Goal: Information Seeking & Learning: Learn about a topic

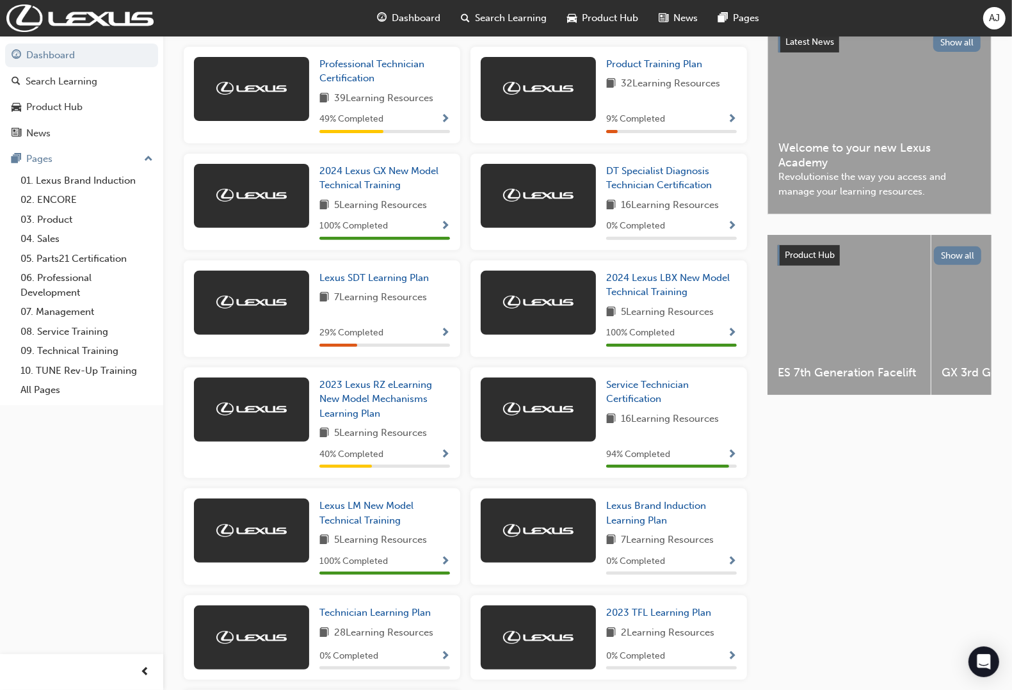
scroll to position [298, 0]
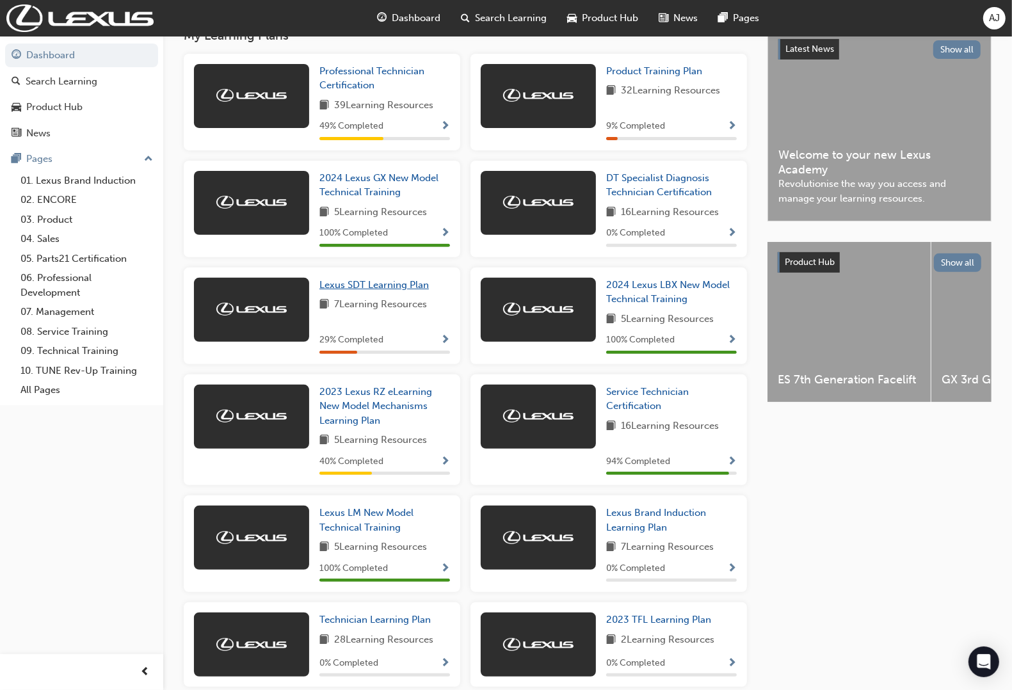
click at [341, 279] on span "Lexus SDT Learning Plan" at bounding box center [373, 285] width 109 height 12
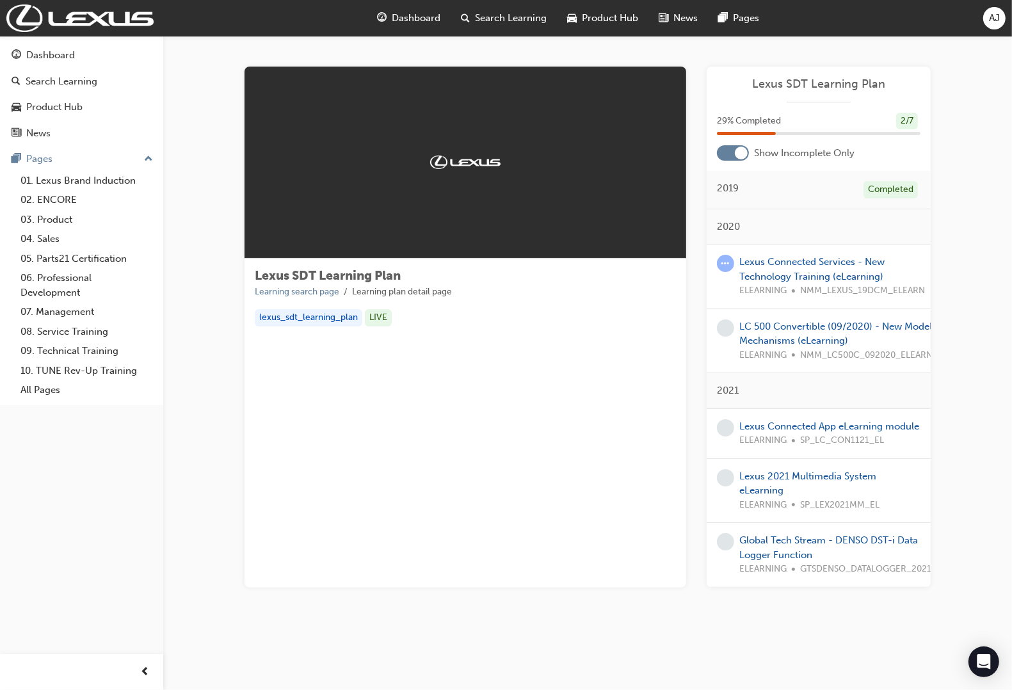
scroll to position [3, 0]
click at [808, 263] on link "Lexus Connected Services - New Technology Training (eLearning)" at bounding box center [811, 269] width 145 height 26
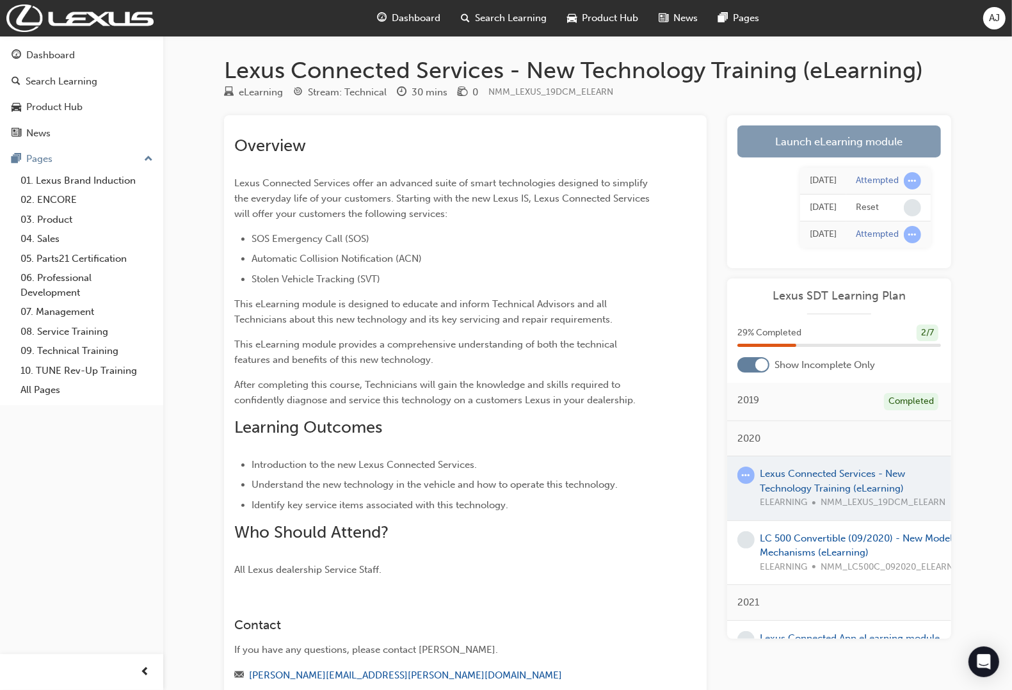
click at [795, 140] on link "Launch eLearning module" at bounding box center [840, 141] width 204 height 32
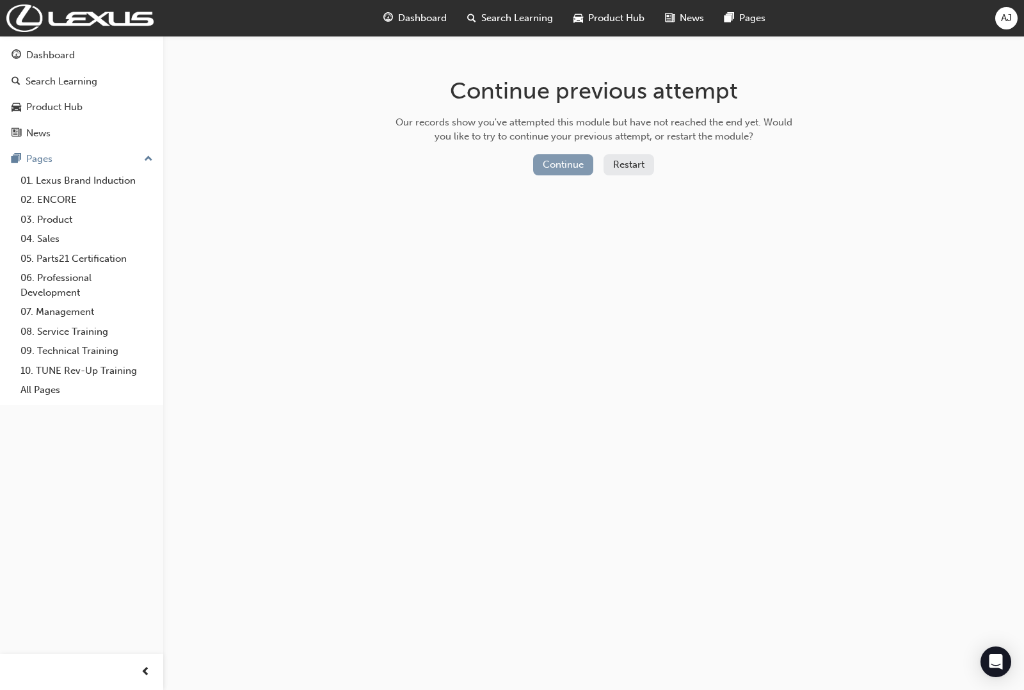
click at [572, 162] on button "Continue" at bounding box center [563, 164] width 60 height 21
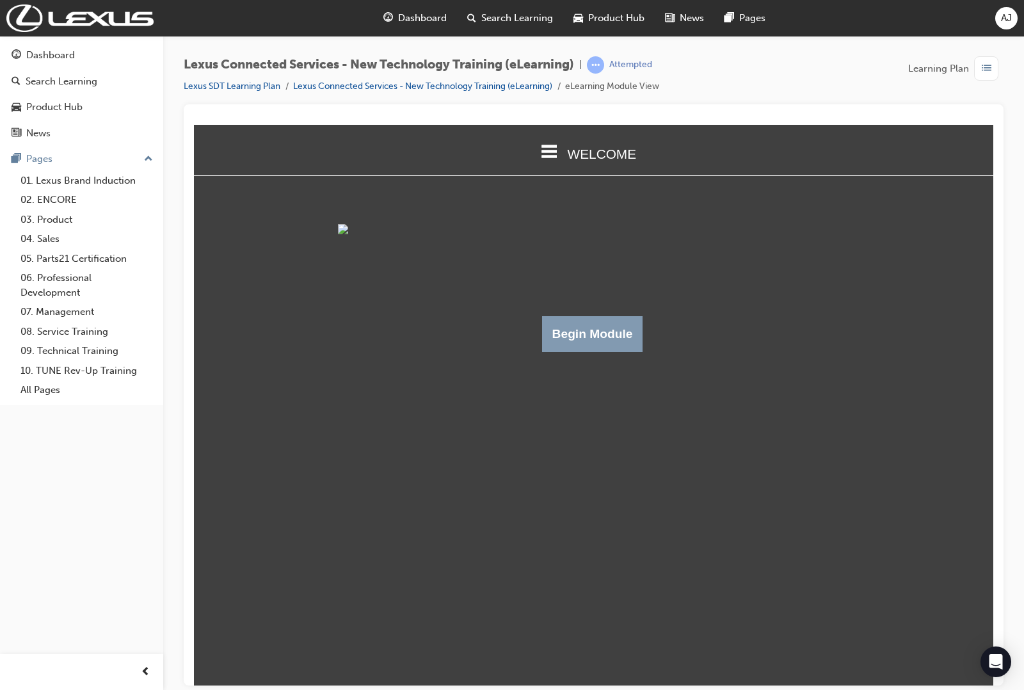
click at [574, 351] on button "Begin Module" at bounding box center [592, 334] width 101 height 36
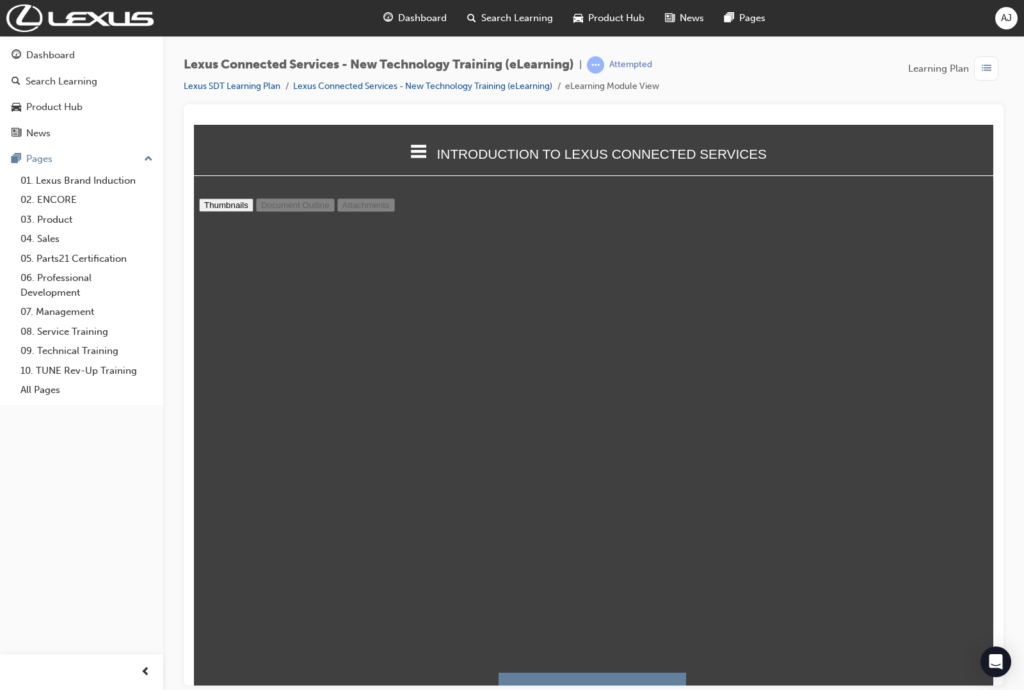
scroll to position [7813, 0]
type input "20"
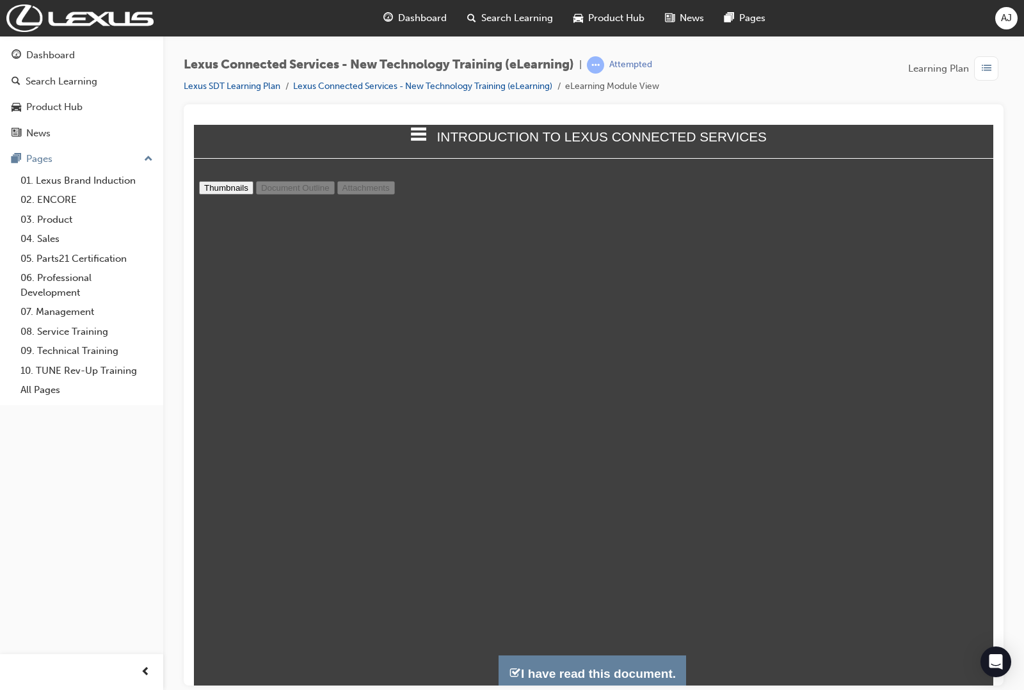
scroll to position [22, 0]
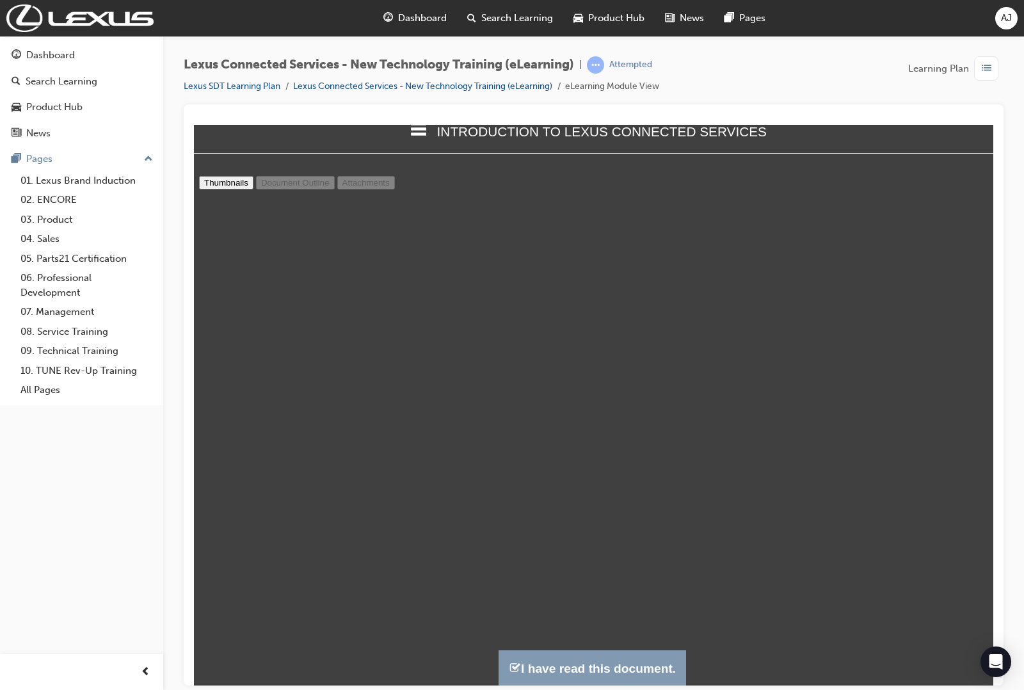
click at [570, 665] on button "I have read this document." at bounding box center [593, 668] width 188 height 36
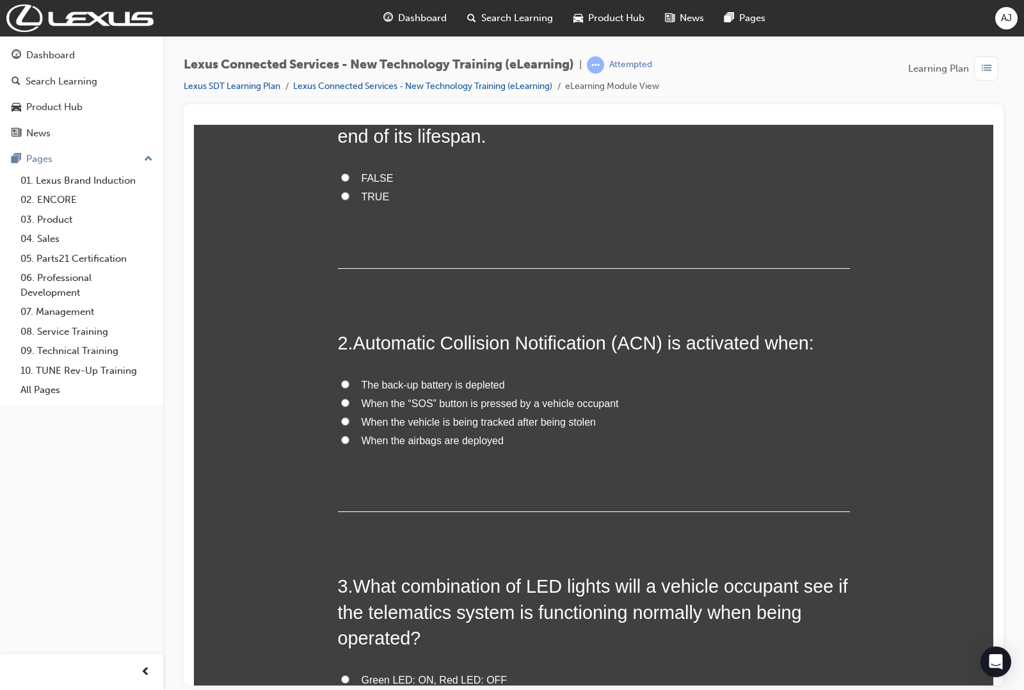
scroll to position [0, 0]
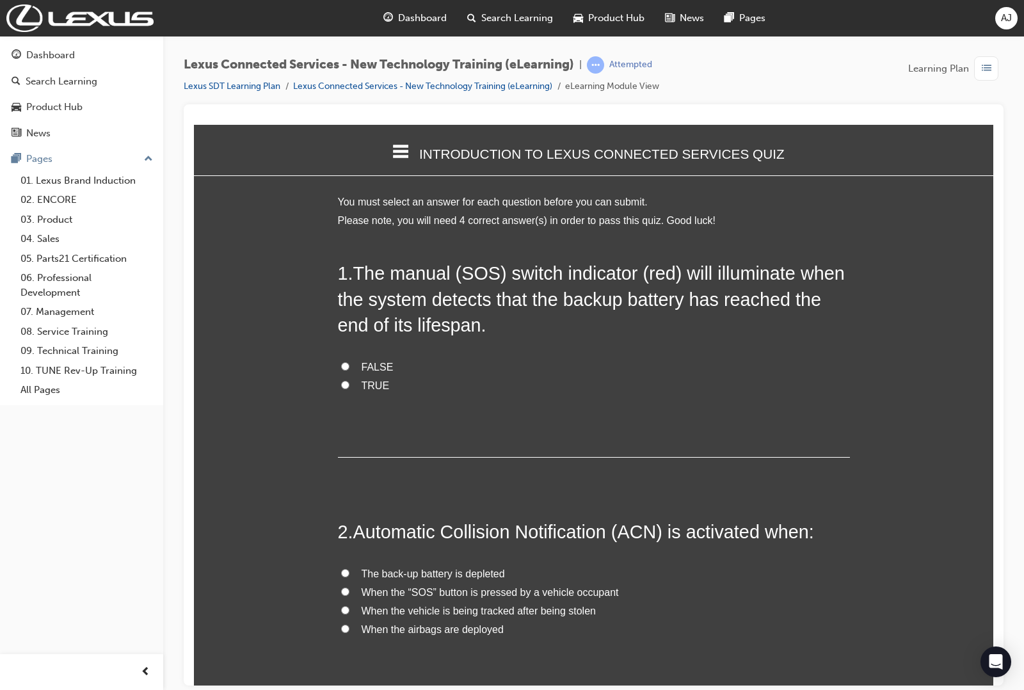
click at [362, 380] on span "TRUE" at bounding box center [376, 385] width 28 height 11
click at [350, 380] on input "TRUE" at bounding box center [345, 384] width 8 height 8
radio input "true"
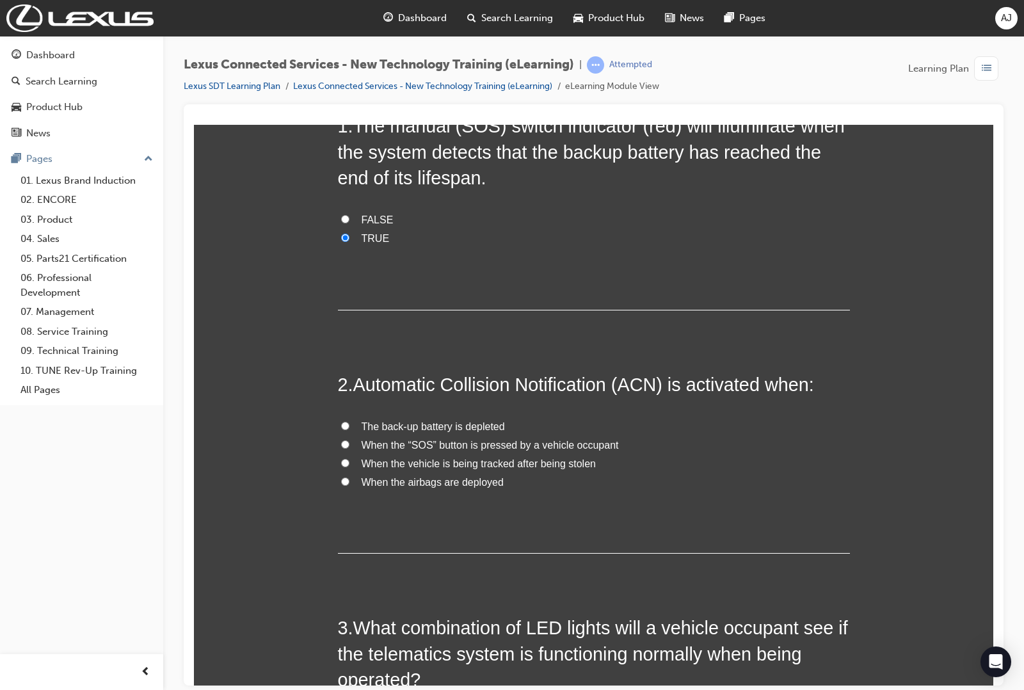
scroll to position [160, 0]
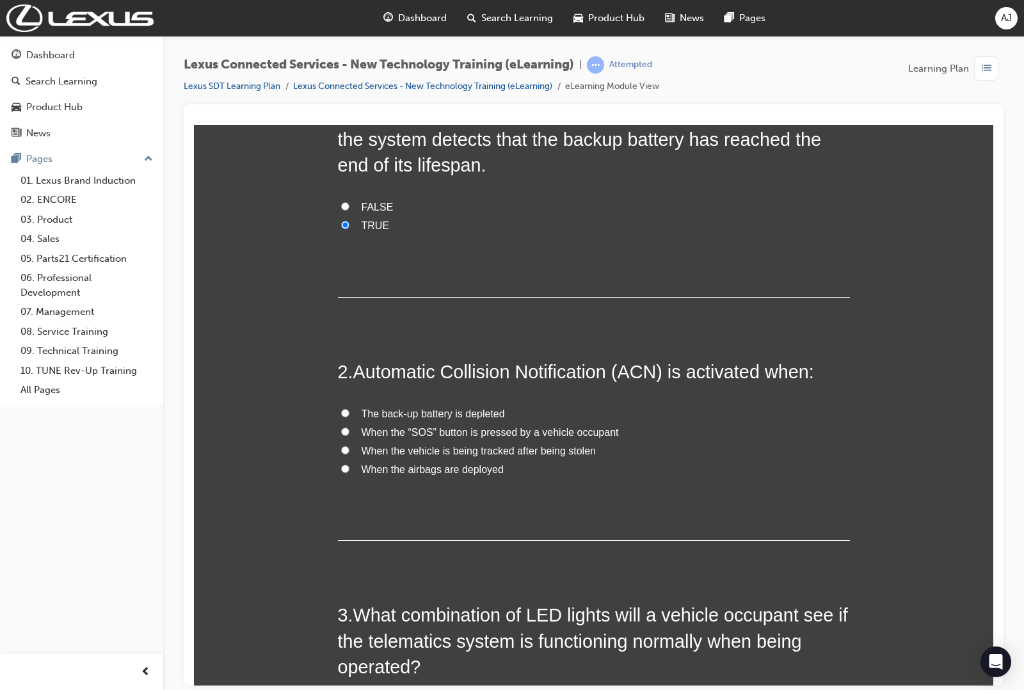
click at [348, 460] on label "When the airbags are deployed" at bounding box center [594, 469] width 512 height 19
click at [348, 464] on input "When the airbags are deployed" at bounding box center [345, 468] width 8 height 8
radio input "true"
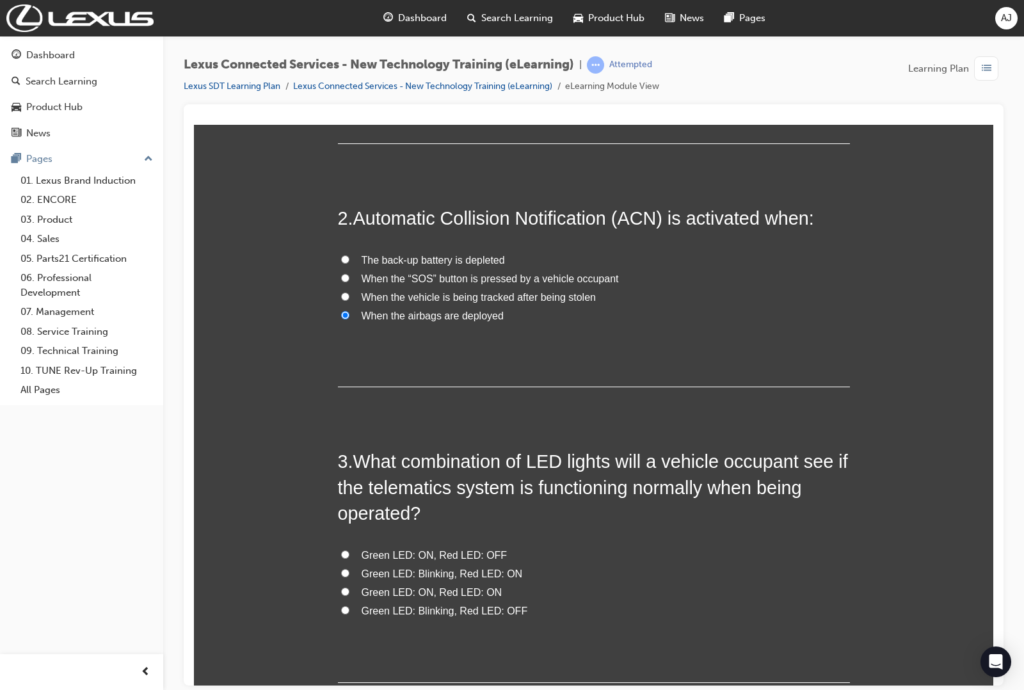
scroll to position [320, 0]
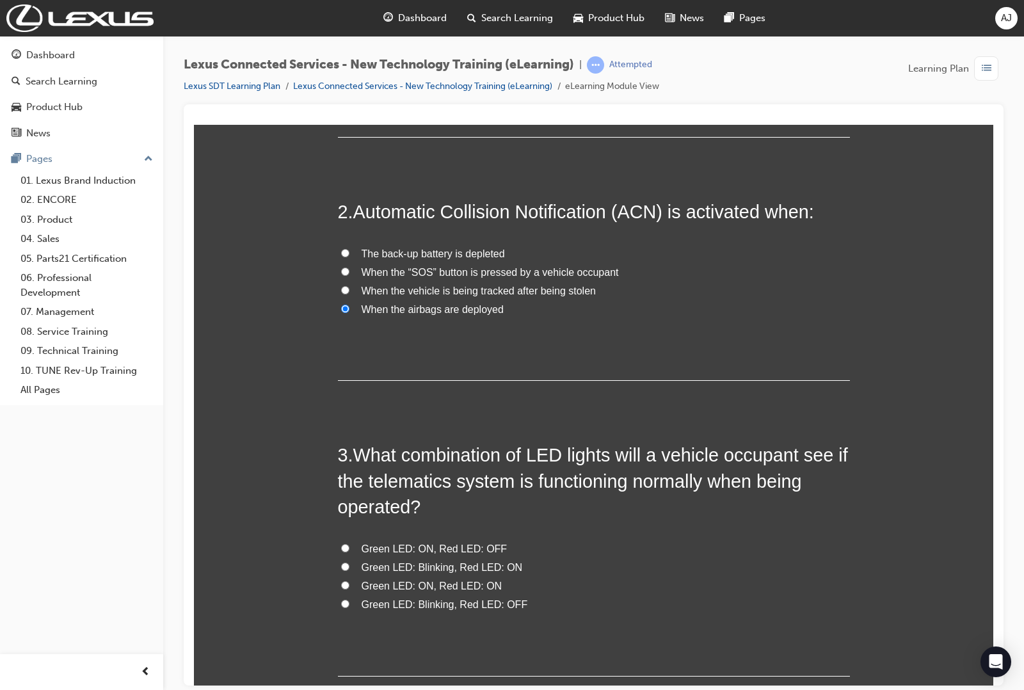
click at [391, 543] on span "Green LED: ON, Red LED: OFF" at bounding box center [435, 548] width 146 height 11
click at [350, 544] on input "Green LED: ON, Red LED: OFF" at bounding box center [345, 548] width 8 height 8
radio input "true"
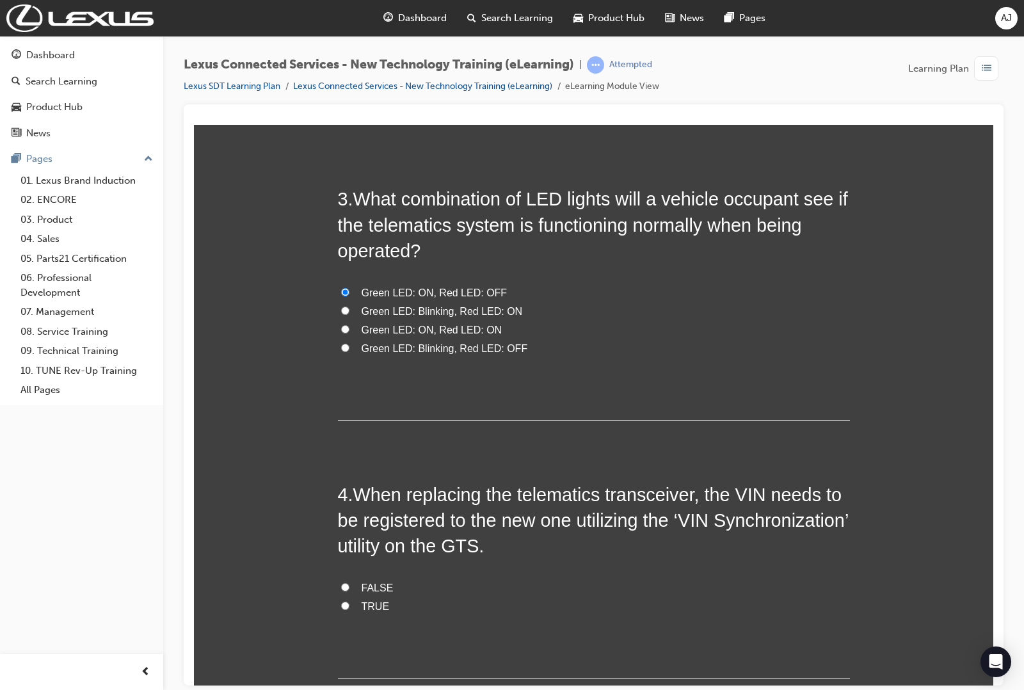
scroll to position [589, 0]
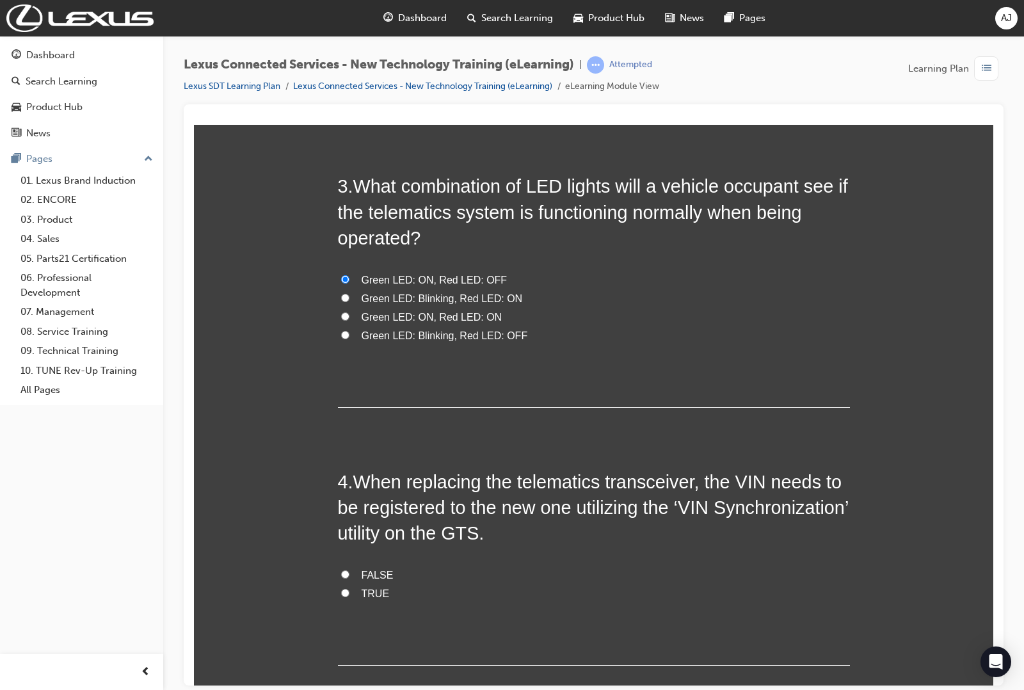
click at [362, 588] on span "TRUE" at bounding box center [376, 593] width 28 height 11
click at [350, 588] on input "TRUE" at bounding box center [345, 592] width 8 height 8
radio input "true"
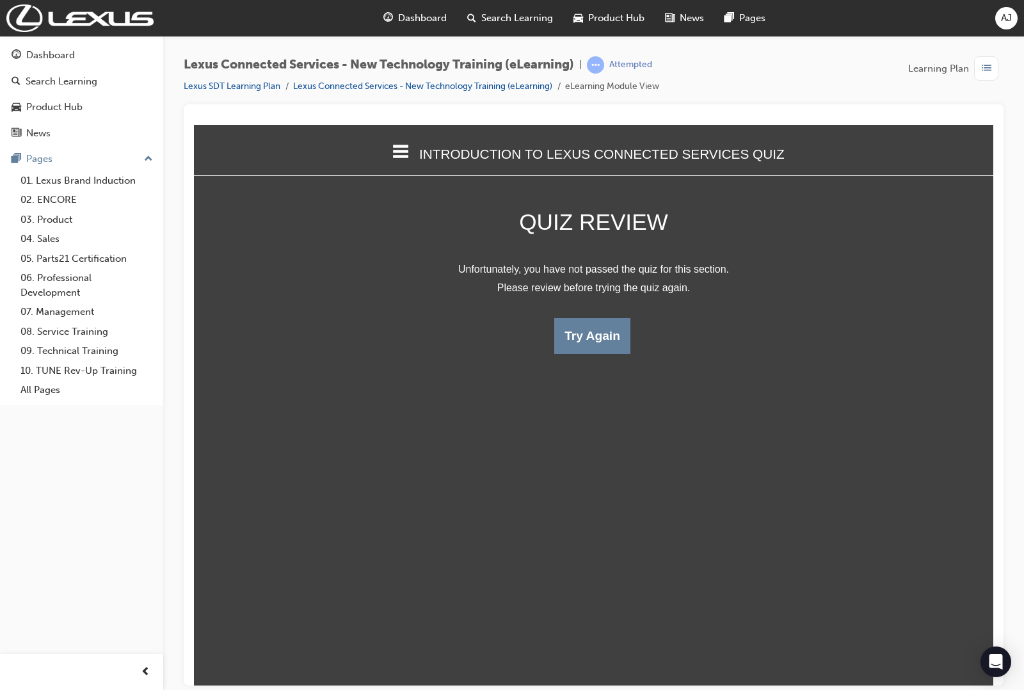
scroll to position [6, 6]
click at [605, 327] on button "Try Again" at bounding box center [592, 336] width 76 height 36
